Goal: Find specific page/section: Find specific page/section

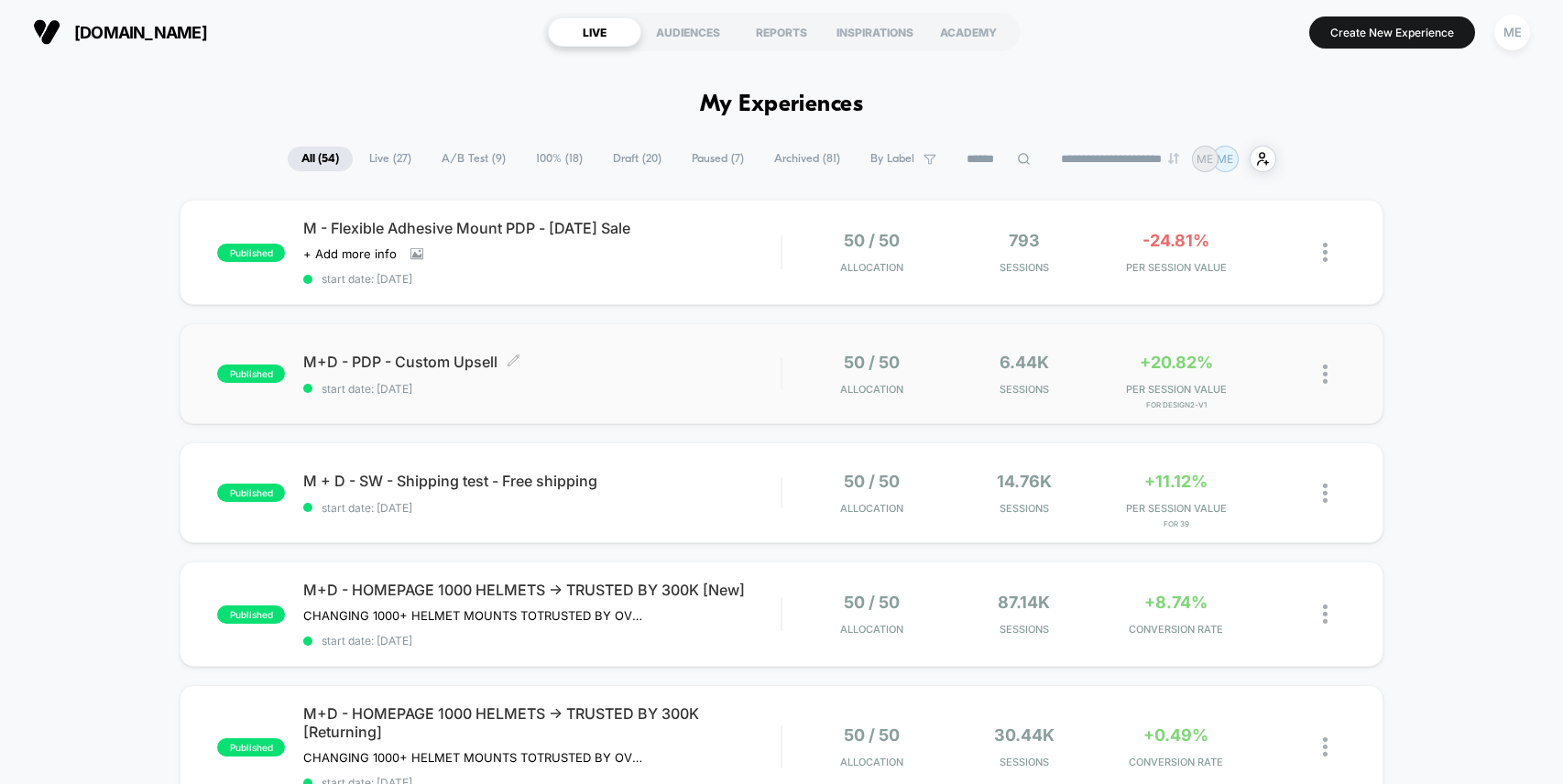
click at [744, 368] on span "M+D - PDP - Custom Upsell Click to edit experience details" at bounding box center [541, 361] width 477 height 18
